Goal: Information Seeking & Learning: Compare options

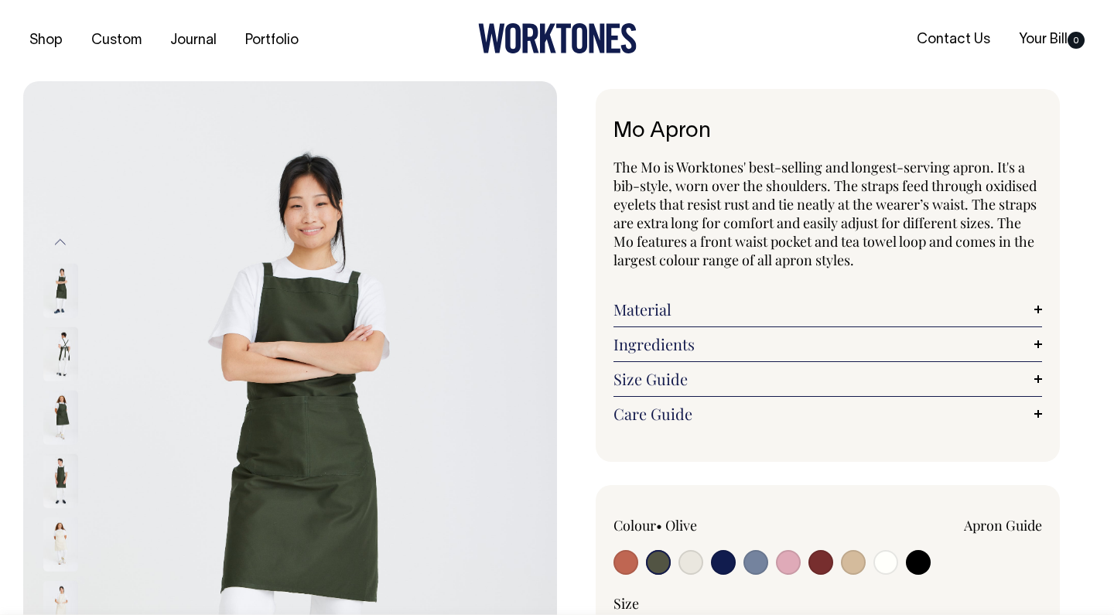
select select "Olive"
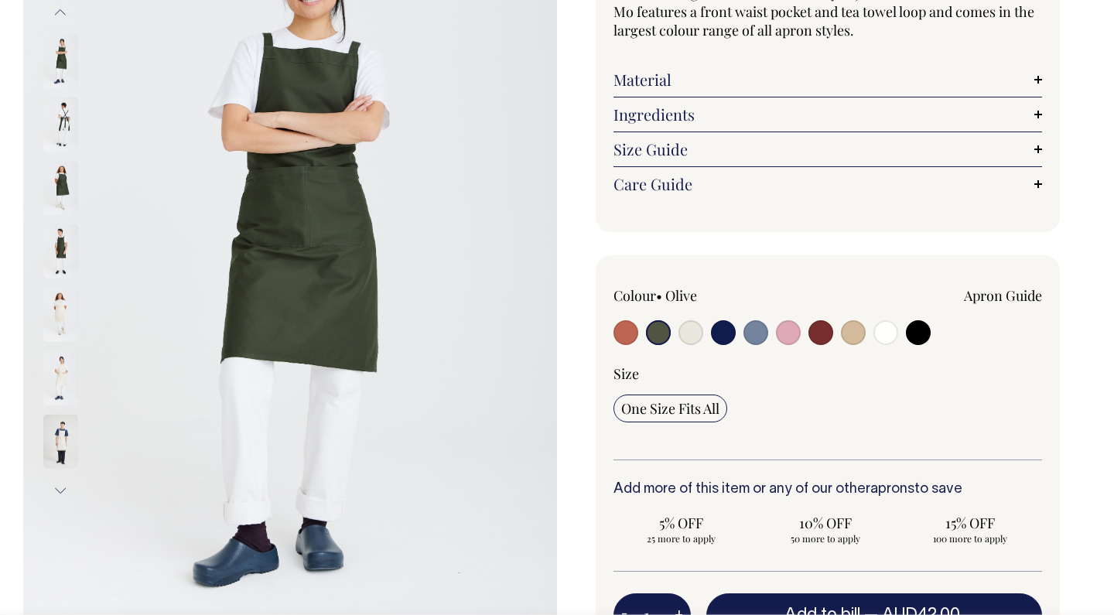
scroll to position [231, 0]
click at [66, 245] on img at bounding box center [60, 251] width 35 height 54
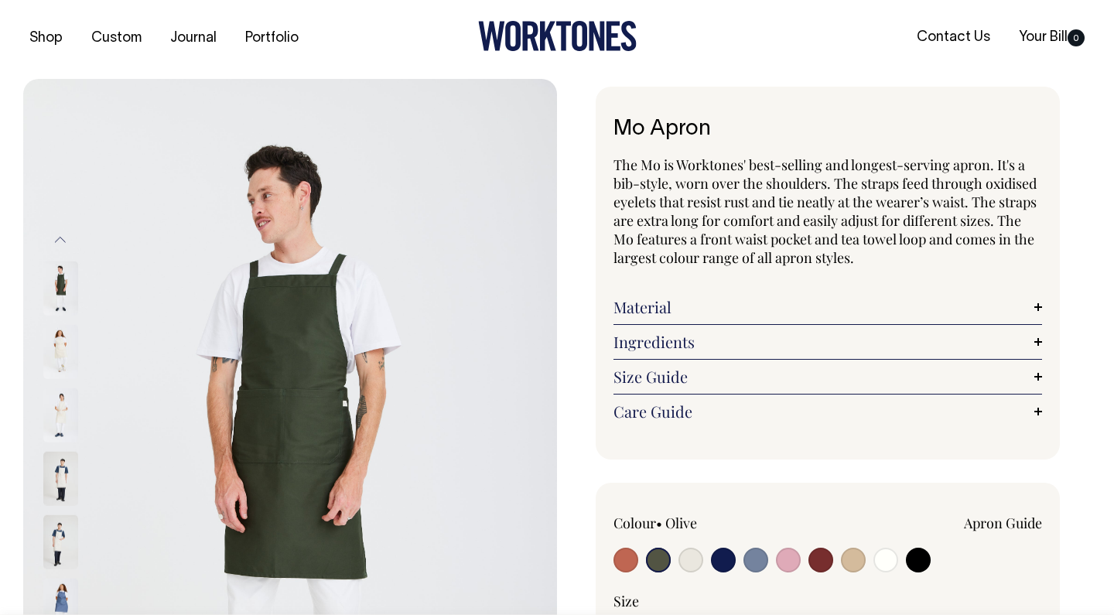
scroll to position [0, 0]
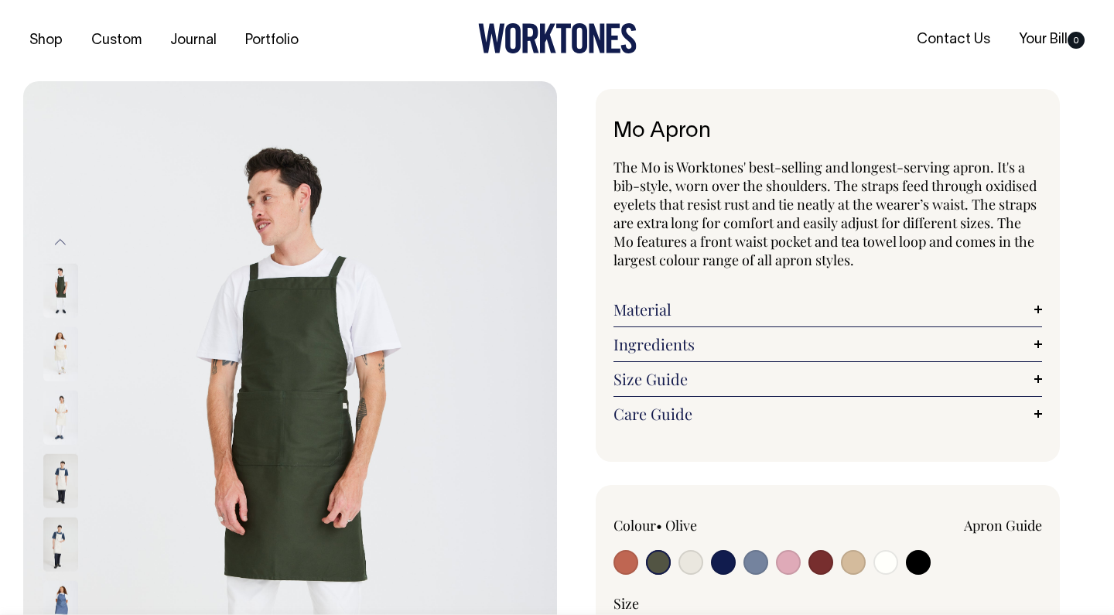
click at [65, 288] on img at bounding box center [60, 291] width 35 height 54
click at [54, 347] on img at bounding box center [60, 354] width 35 height 54
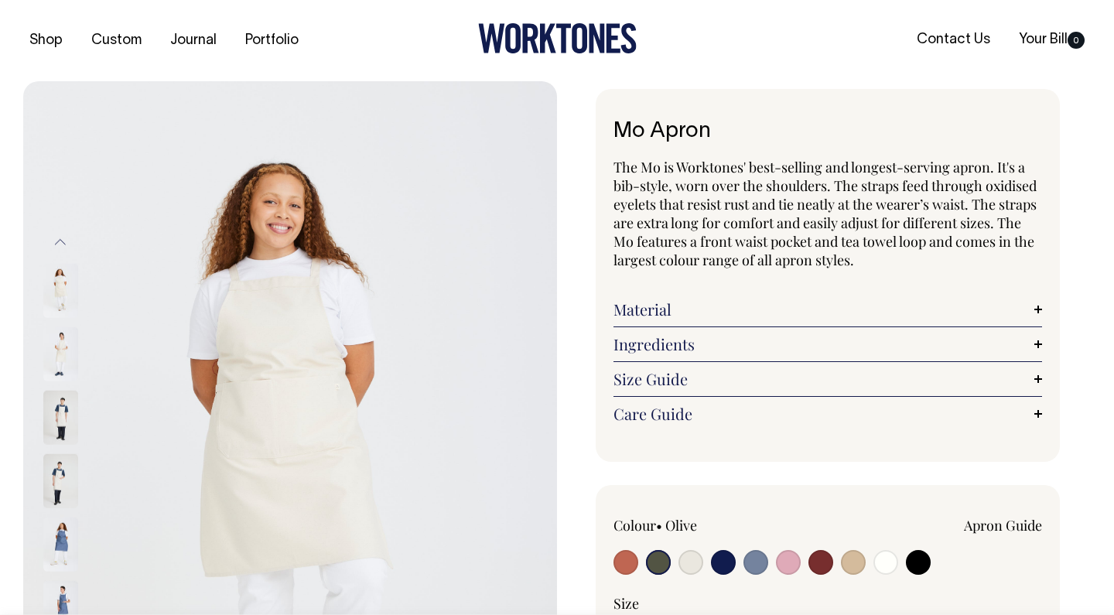
click at [65, 357] on img at bounding box center [60, 354] width 35 height 54
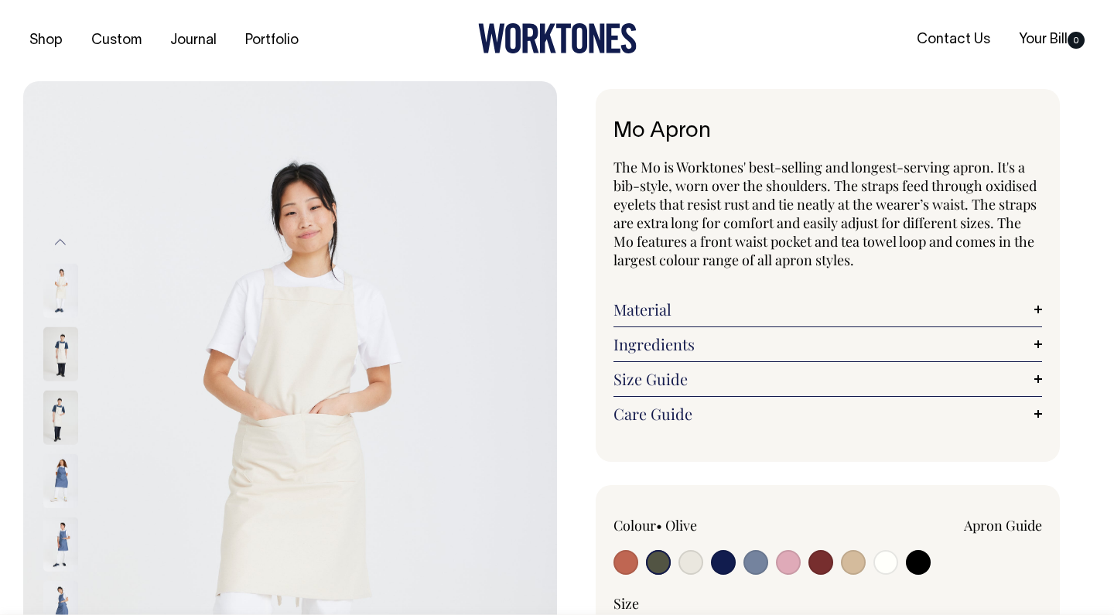
click at [49, 473] on img at bounding box center [60, 481] width 35 height 54
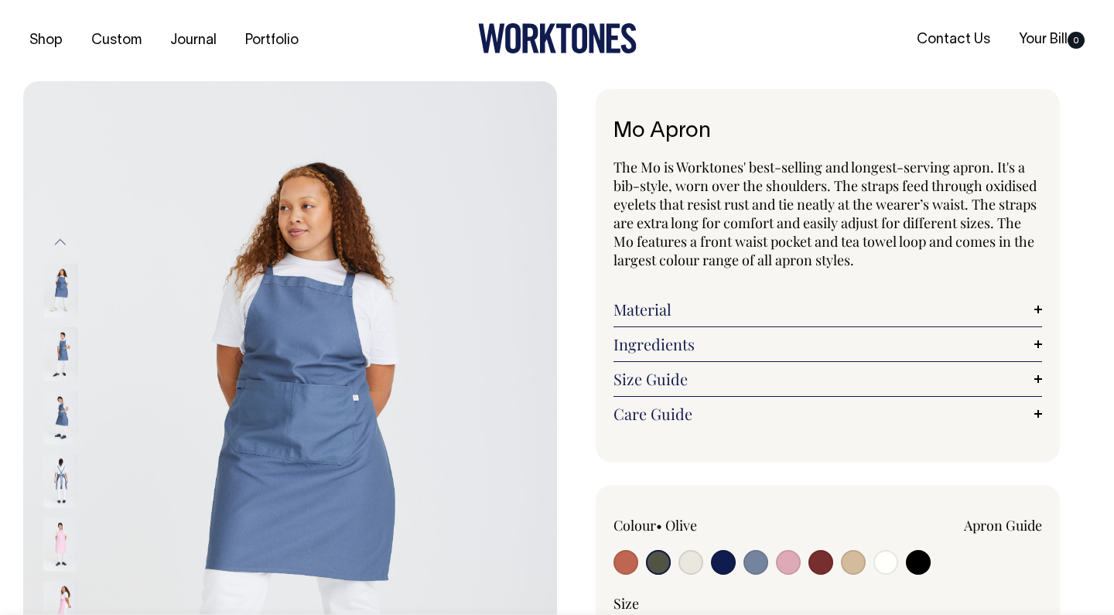
click at [664, 555] on input "radio" at bounding box center [658, 562] width 25 height 25
click at [725, 561] on input "radio" at bounding box center [723, 562] width 25 height 25
radio input "true"
select select "Dark Navy"
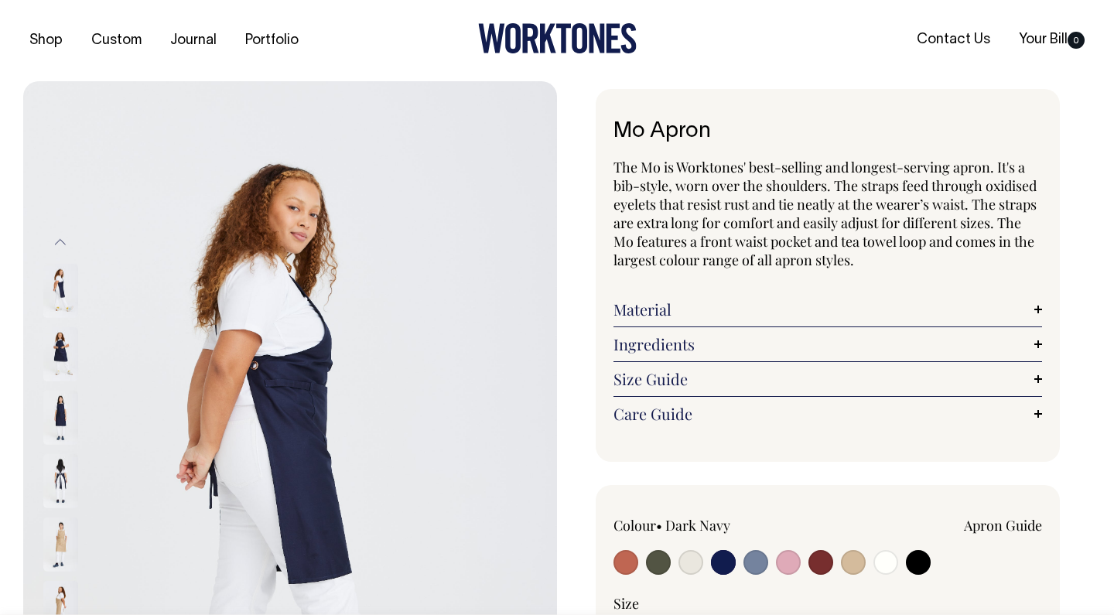
click at [850, 571] on input "radio" at bounding box center [853, 562] width 25 height 25
radio input "true"
select select "Khaki"
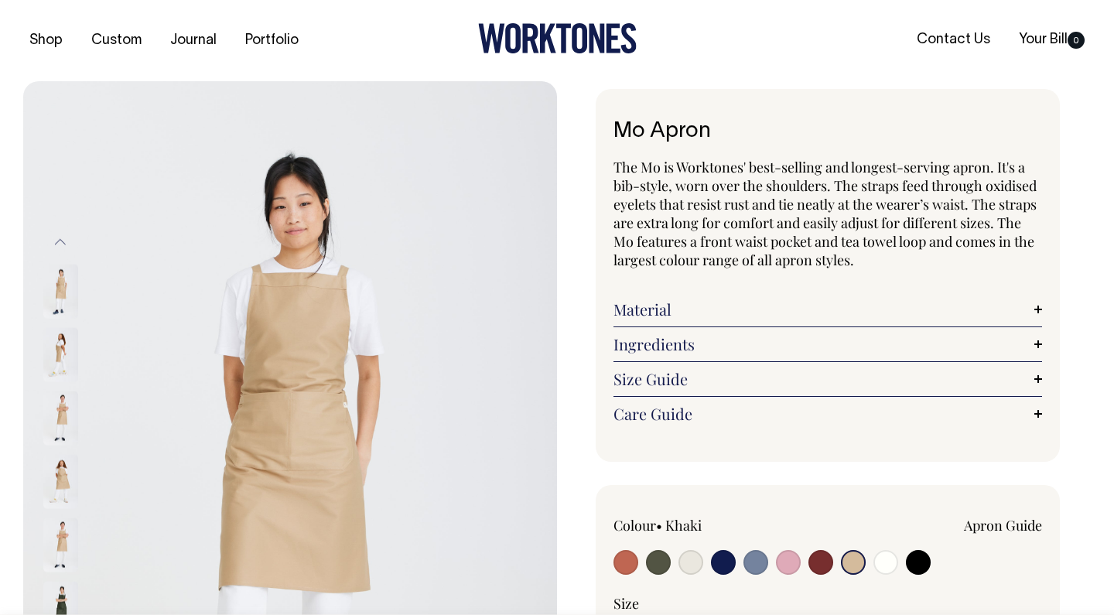
click at [655, 552] on input "radio" at bounding box center [658, 562] width 25 height 25
radio input "true"
select select "Olive"
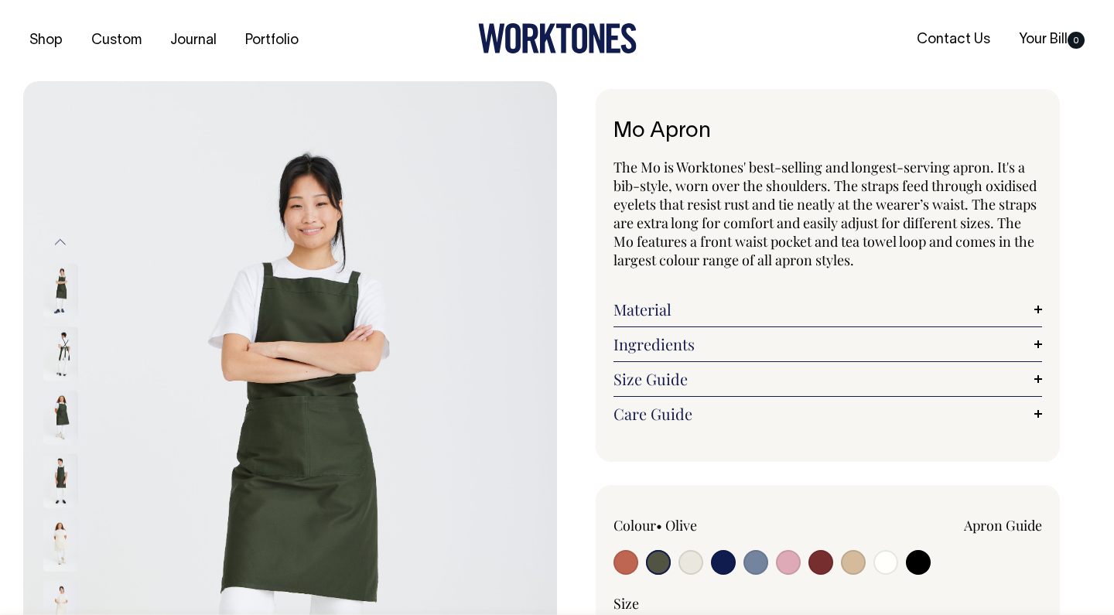
click at [856, 565] on input "radio" at bounding box center [853, 562] width 25 height 25
radio input "true"
select select "Khaki"
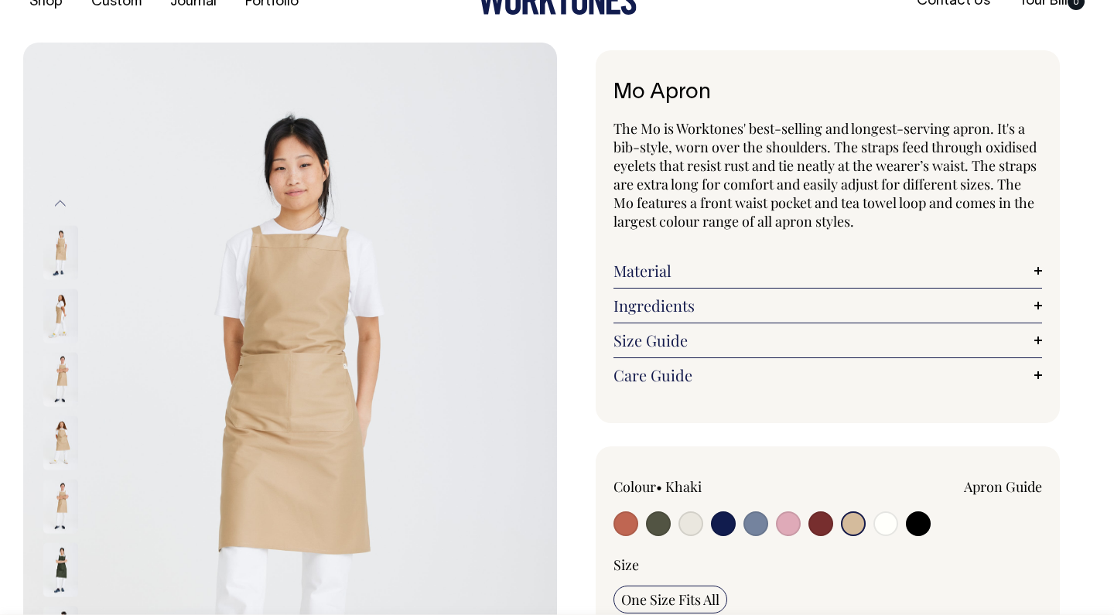
click at [628, 523] on input "radio" at bounding box center [626, 523] width 25 height 25
radio input "true"
select select "Rust"
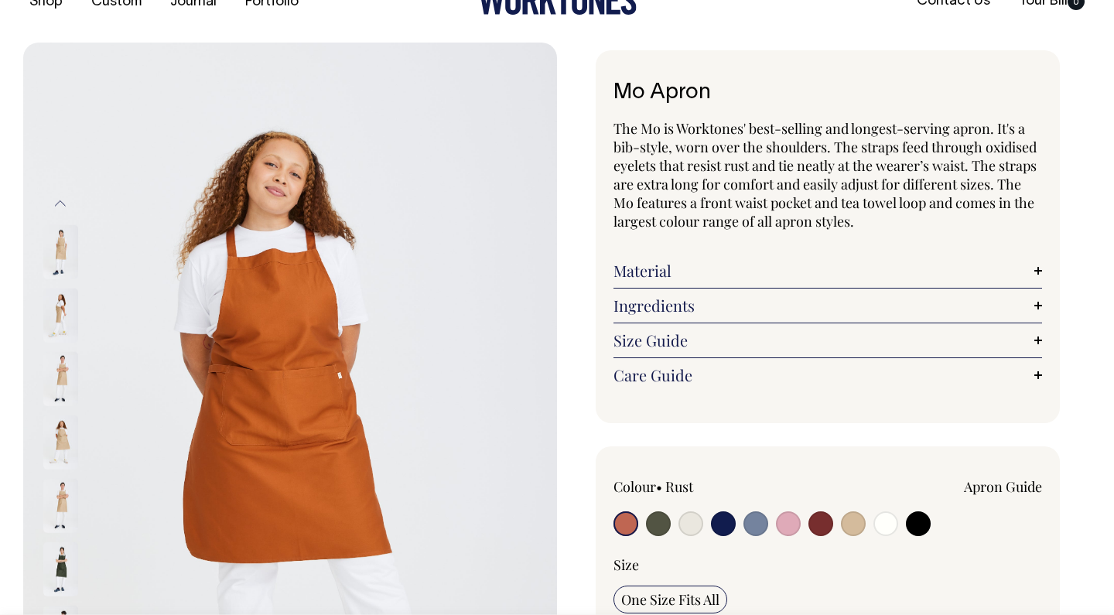
scroll to position [39, 0]
click at [723, 528] on input "radio" at bounding box center [723, 523] width 25 height 25
radio input "true"
select select "Dark Navy"
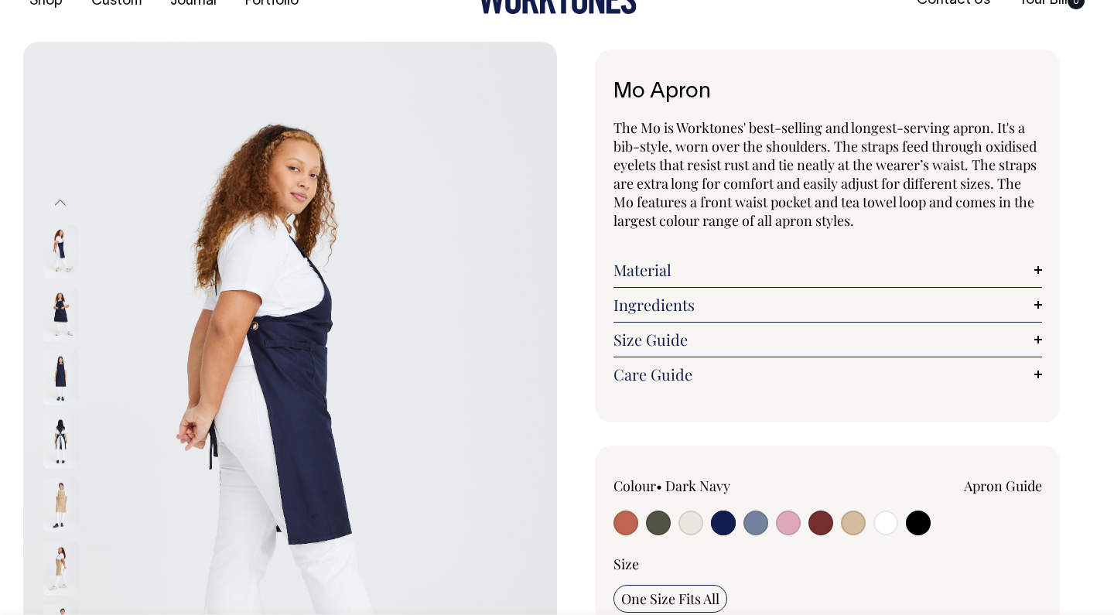
click at [658, 527] on input "radio" at bounding box center [658, 523] width 25 height 25
radio input "true"
select select "Olive"
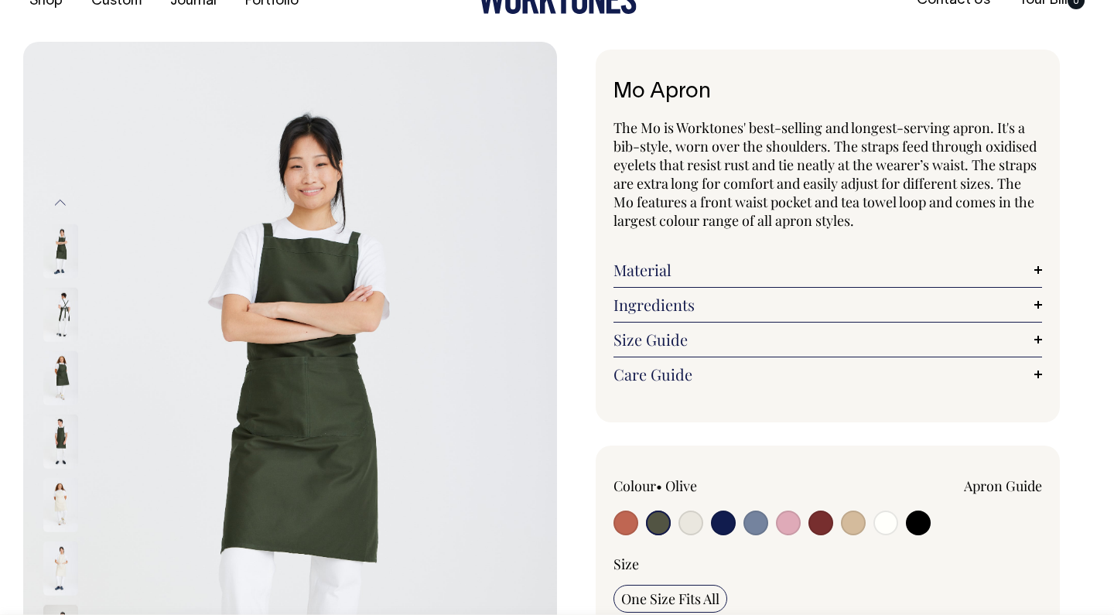
click at [699, 523] on input "radio" at bounding box center [691, 523] width 25 height 25
radio input "true"
select select "Natural"
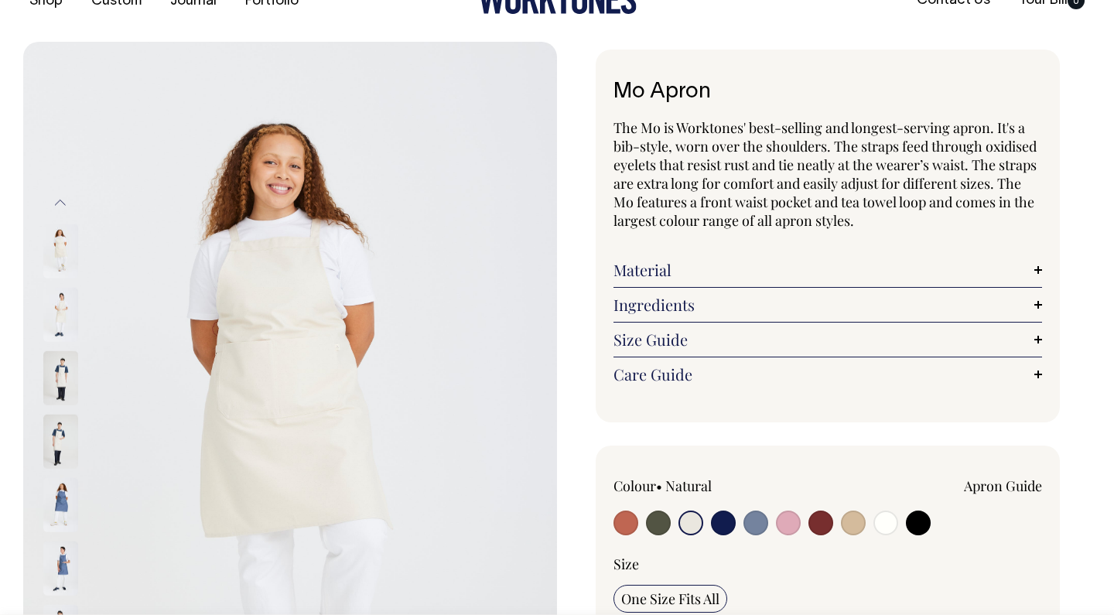
click at [850, 518] on input "radio" at bounding box center [853, 523] width 25 height 25
radio input "true"
select select "Khaki"
